Goal: Task Accomplishment & Management: Manage account settings

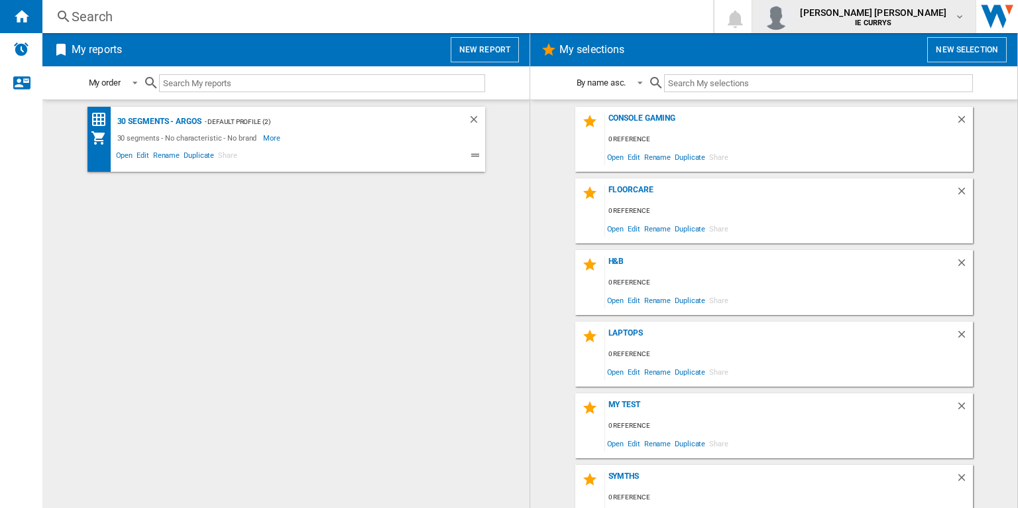
click at [936, 19] on span "[PERSON_NAME] [PERSON_NAME]" at bounding box center [873, 12] width 146 height 13
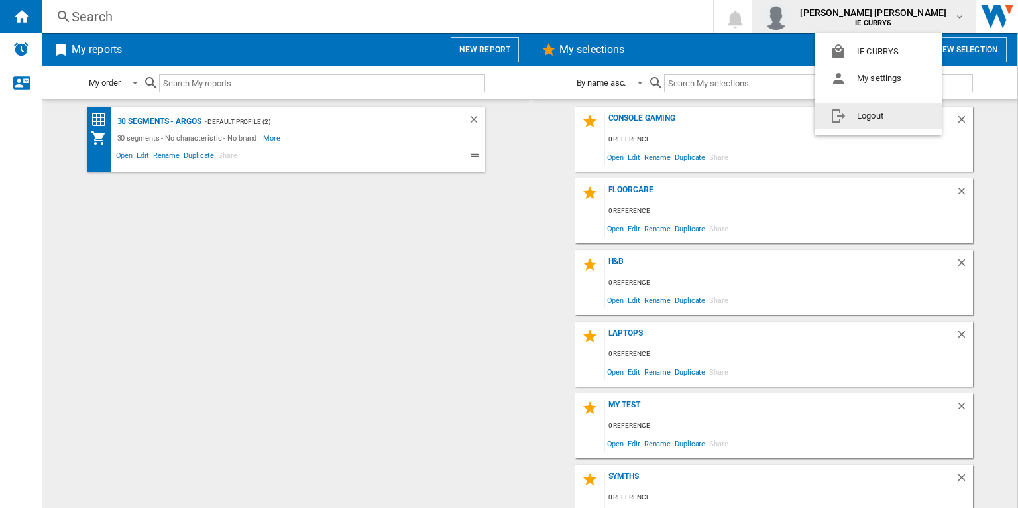
click at [872, 124] on button "Logout" at bounding box center [877, 116] width 127 height 27
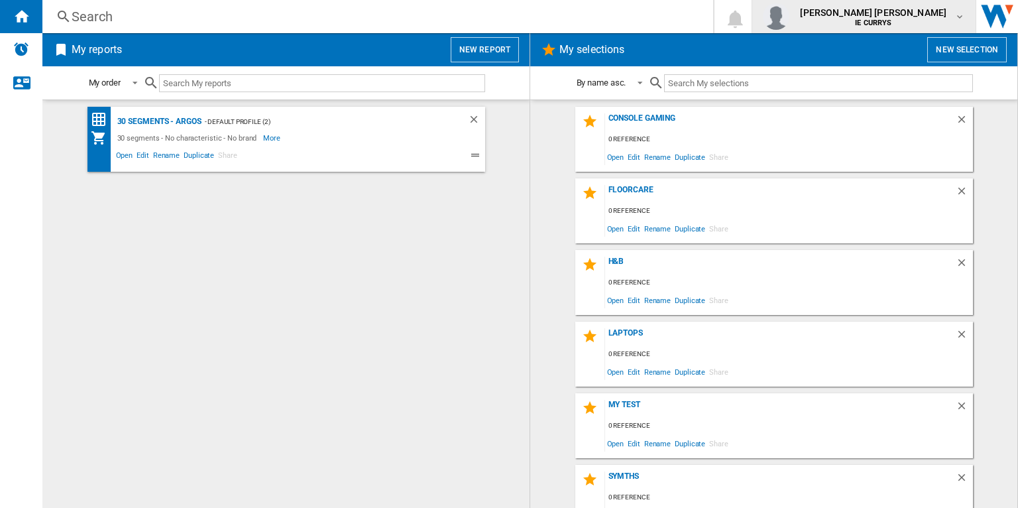
click at [880, 19] on span "IE CURRYS" at bounding box center [873, 23] width 146 height 8
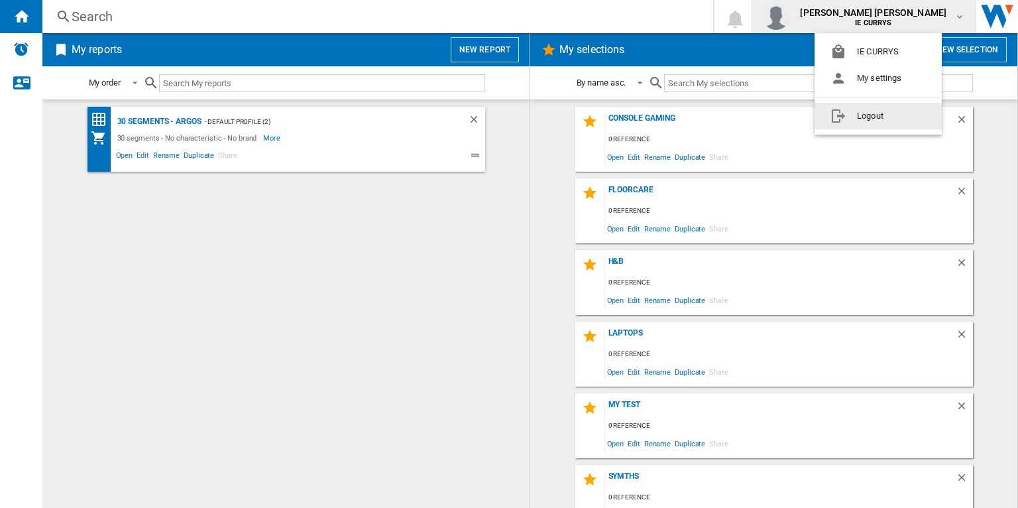
click at [859, 109] on button "Logout" at bounding box center [877, 116] width 127 height 27
